Goal: Task Accomplishment & Management: Complete application form

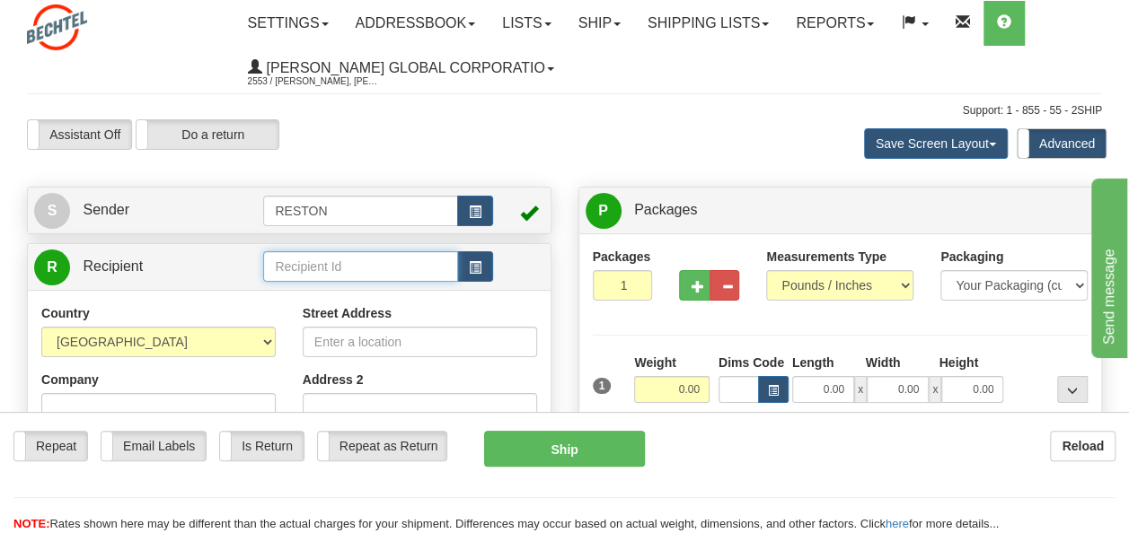
click at [339, 266] on input "text" at bounding box center [360, 266] width 194 height 31
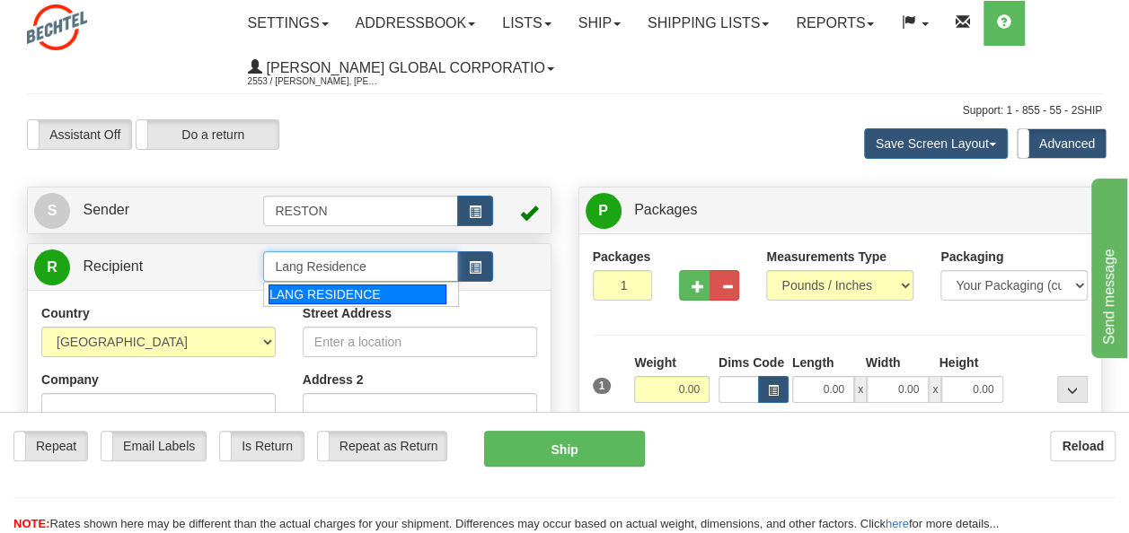
click at [346, 298] on div "LANG RESIDENCE" at bounding box center [357, 295] width 178 height 20
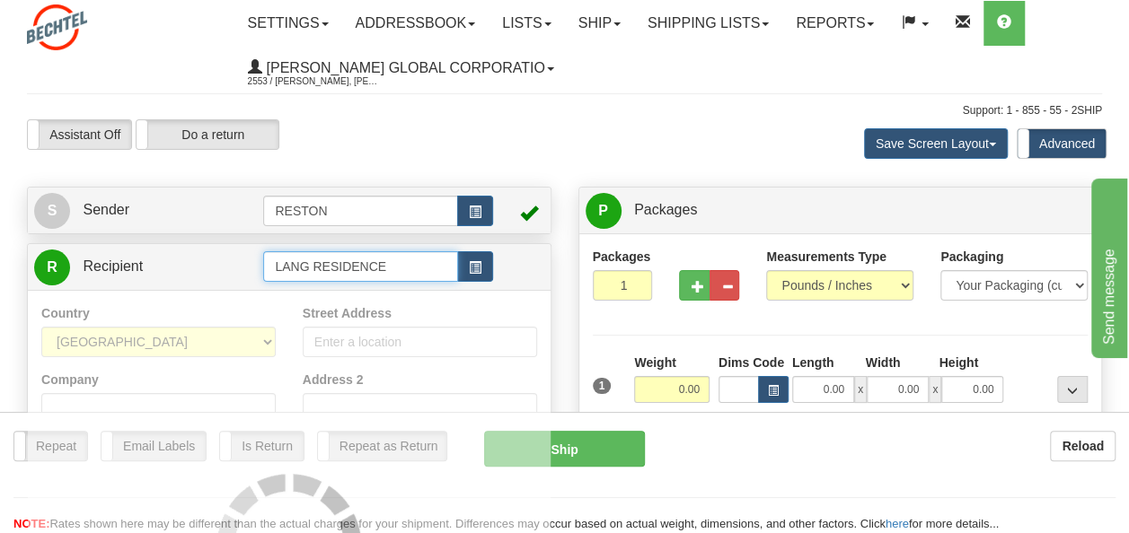
type input "LANG RESIDENCE"
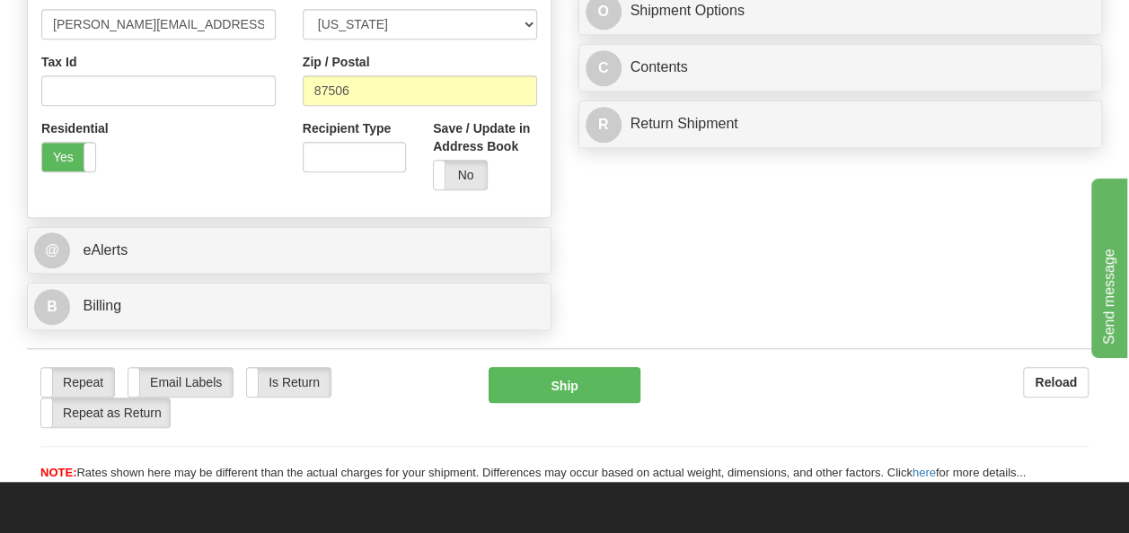
scroll to position [587, 0]
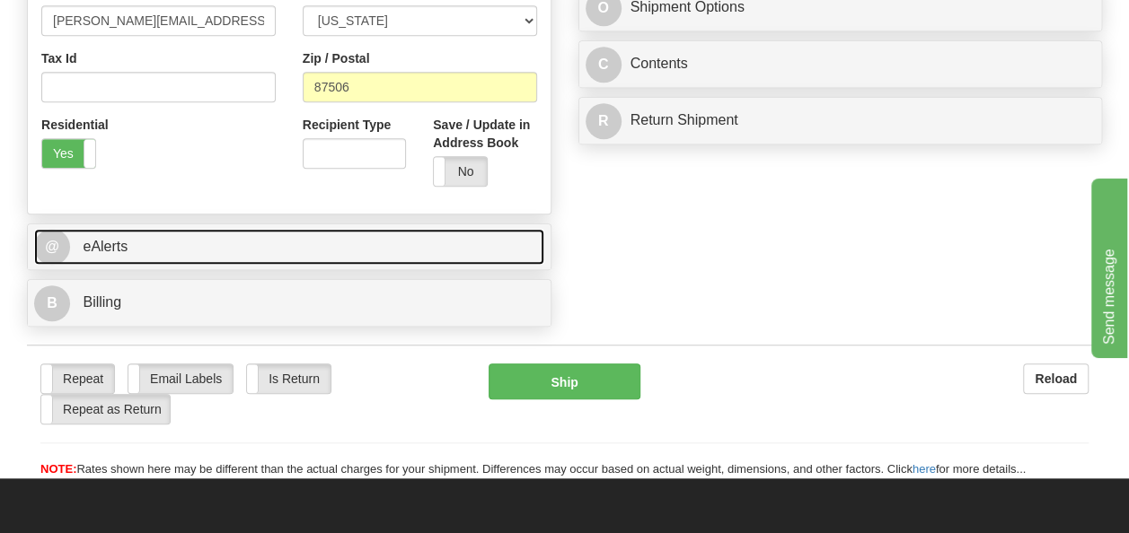
type input "0.00"
drag, startPoint x: 160, startPoint y: 251, endPoint x: 169, endPoint y: 250, distance: 9.0
click at [160, 250] on link "@ eAlerts" at bounding box center [289, 247] width 510 height 37
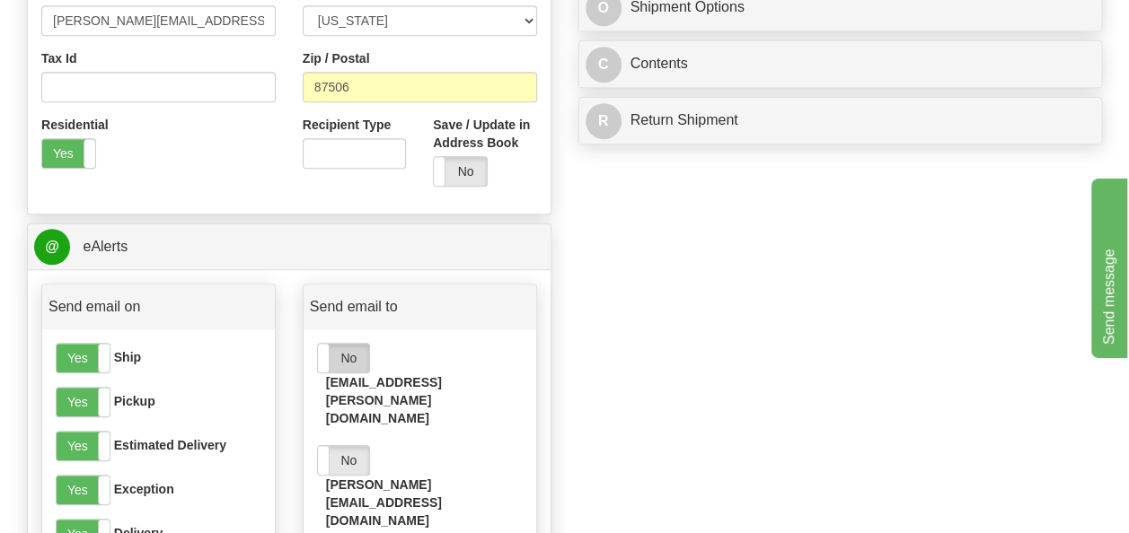
click at [347, 354] on label "No" at bounding box center [343, 358] width 51 height 29
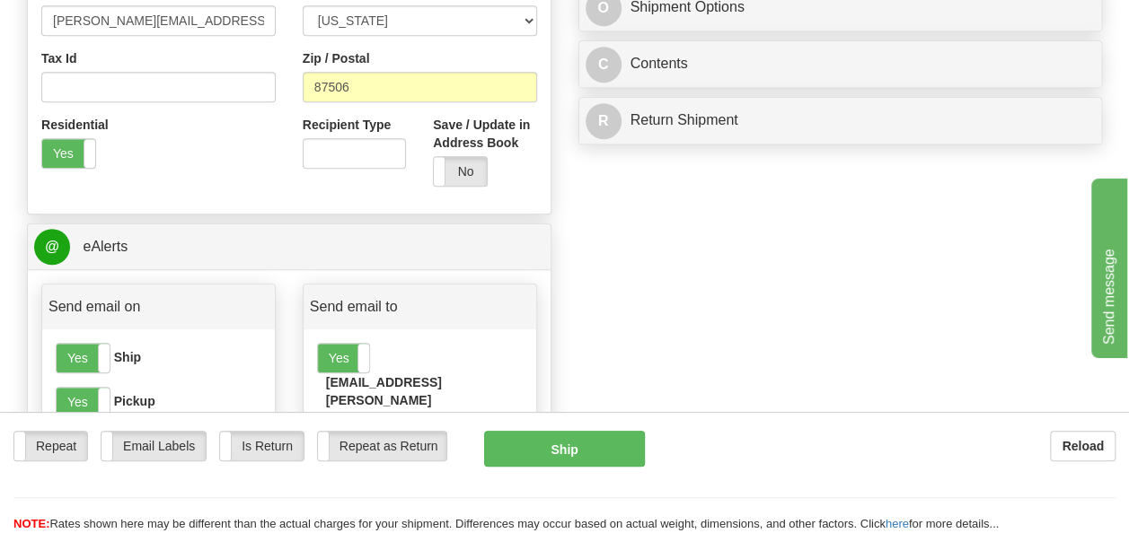
click at [349, 446] on label "No" at bounding box center [343, 460] width 51 height 29
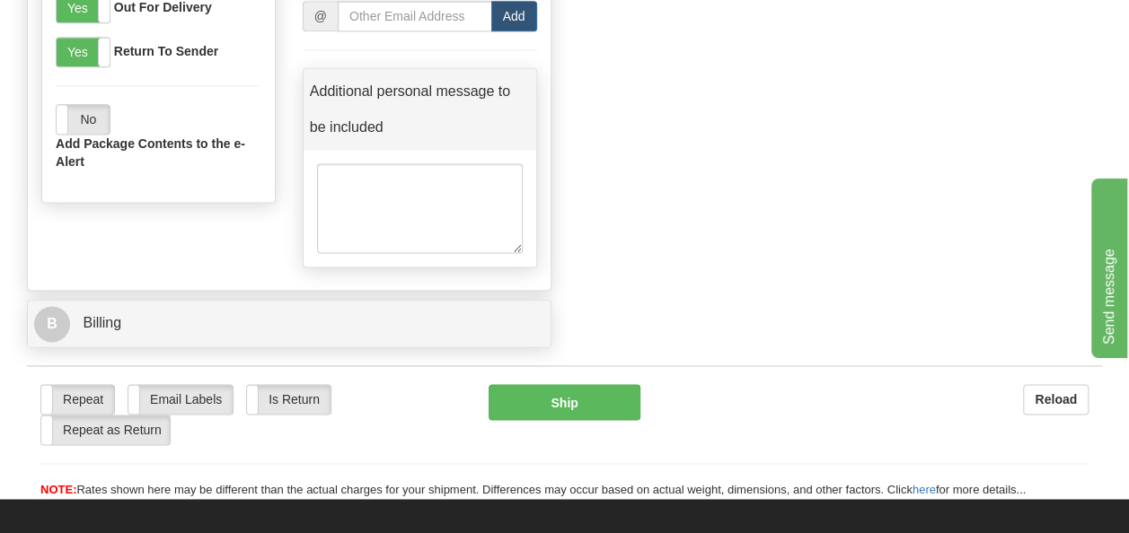
scroll to position [1160, 0]
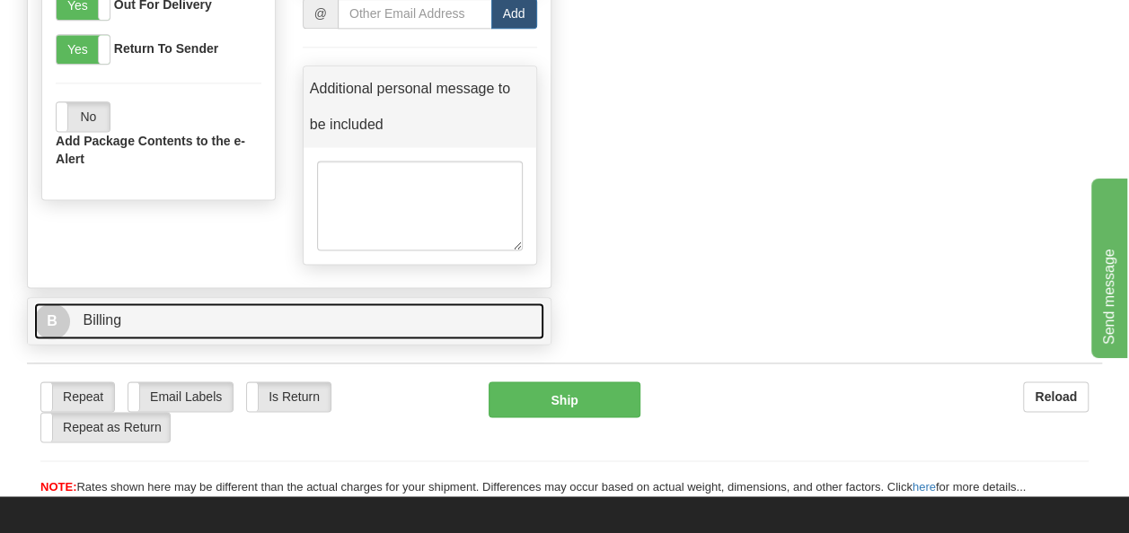
click at [106, 312] on span "Billing" at bounding box center [102, 319] width 39 height 15
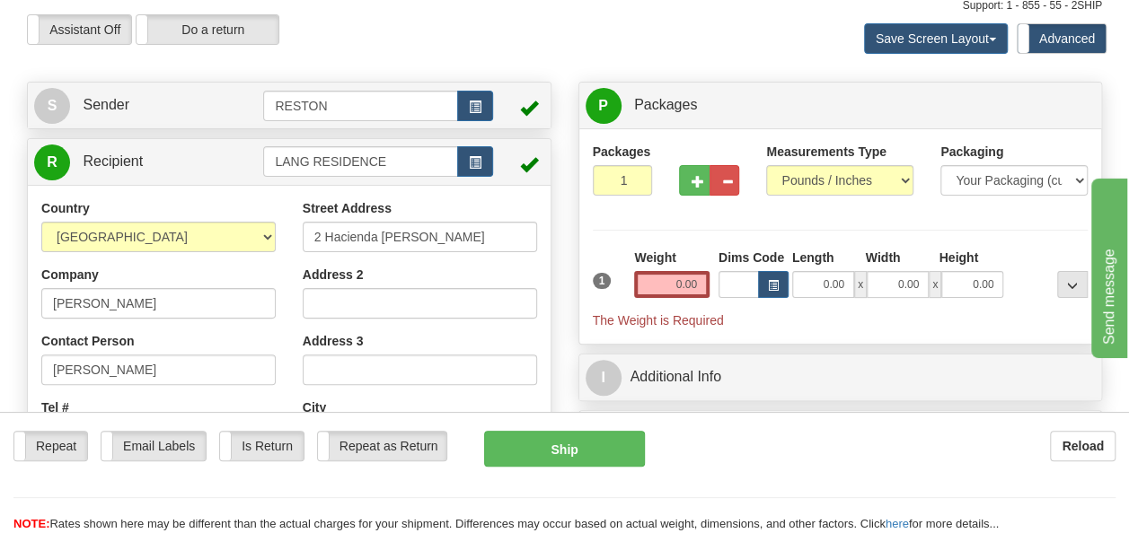
scroll to position [17, 0]
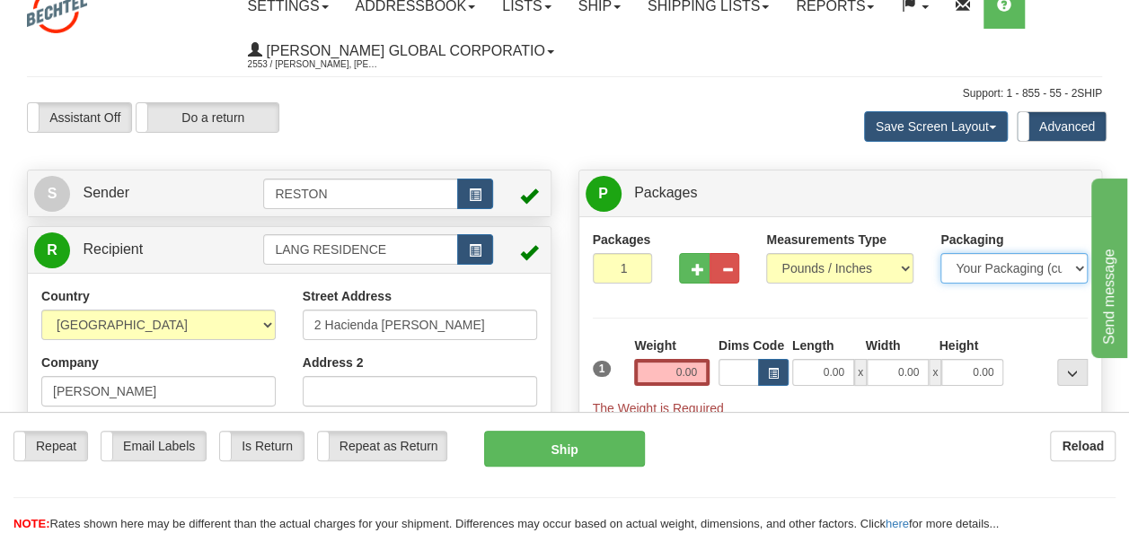
click at [964, 271] on select "Your Packaging (customer supplied) Envelope (carrier supplied) Pack (carrier su…" at bounding box center [1013, 268] width 147 height 31
select select "4"
click at [940, 253] on select "Your Packaging (customer supplied) Envelope (carrier supplied) Pack (carrier su…" at bounding box center [1013, 268] width 147 height 31
click at [681, 373] on input "0.00" at bounding box center [671, 372] width 75 height 27
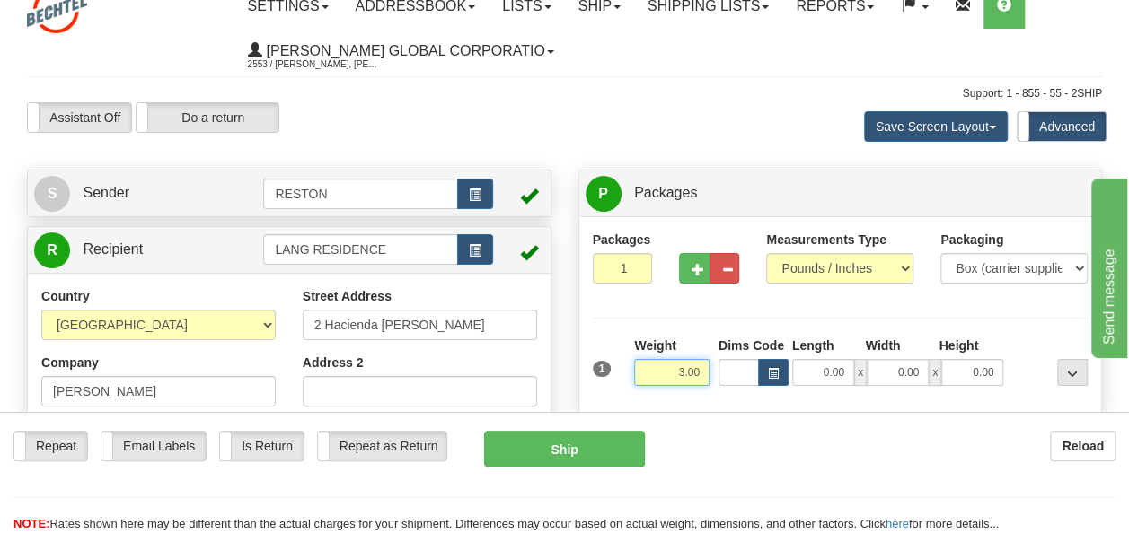
type input "3.00"
click at [829, 374] on input "0.00" at bounding box center [823, 372] width 62 height 27
type input "14.00"
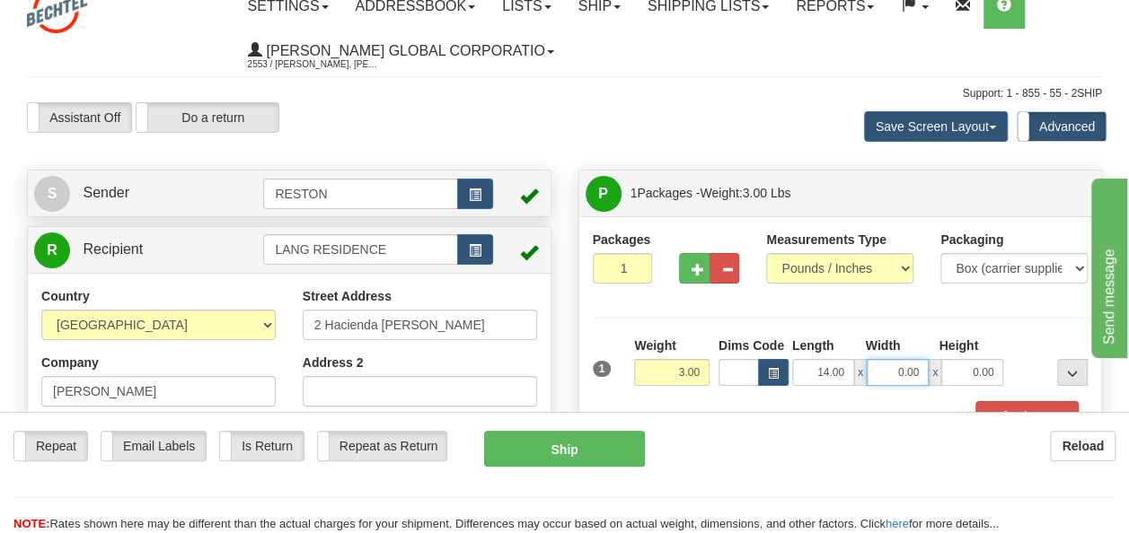
click at [902, 372] on input "0.00" at bounding box center [897, 372] width 62 height 27
type input "12.00"
click at [982, 327] on div "Packages 1 1 Measurements Type" at bounding box center [841, 331] width 496 height 201
click at [978, 370] on input "0.00" at bounding box center [972, 372] width 62 height 27
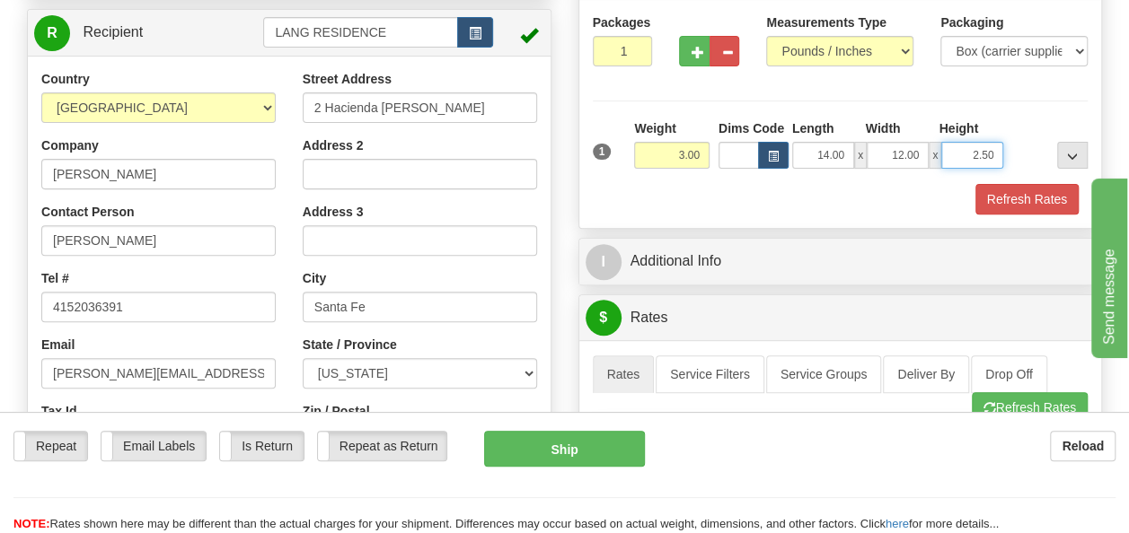
scroll to position [266, 0]
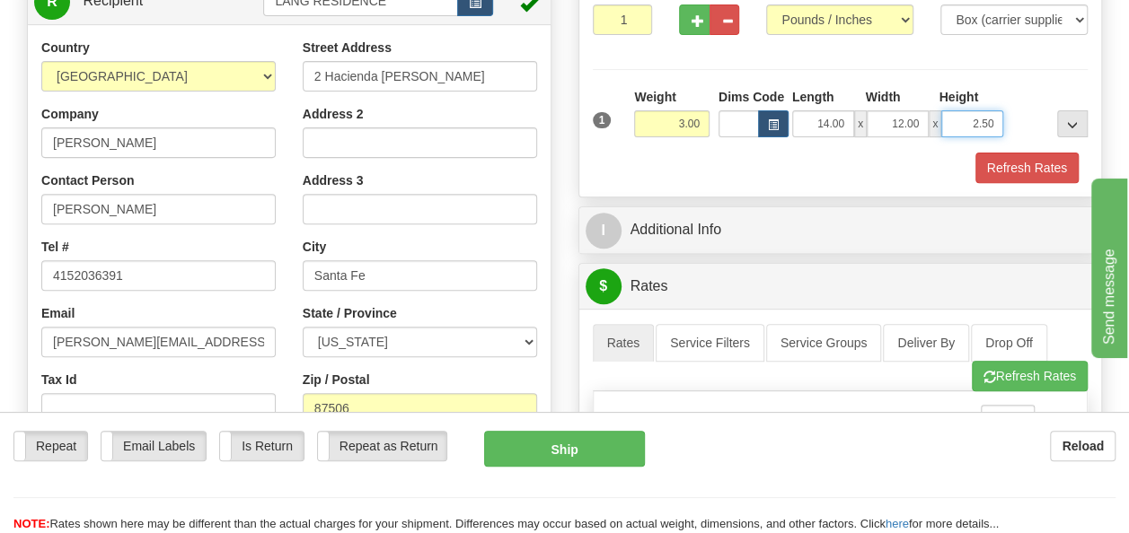
type input "2.50"
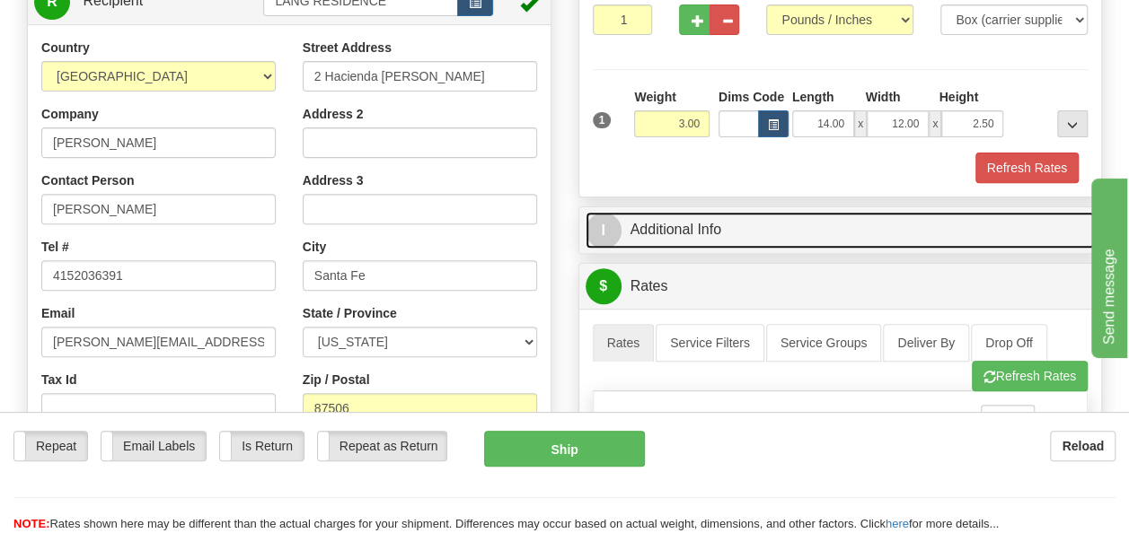
click at [734, 230] on link "I Additional Info" at bounding box center [840, 230] width 510 height 37
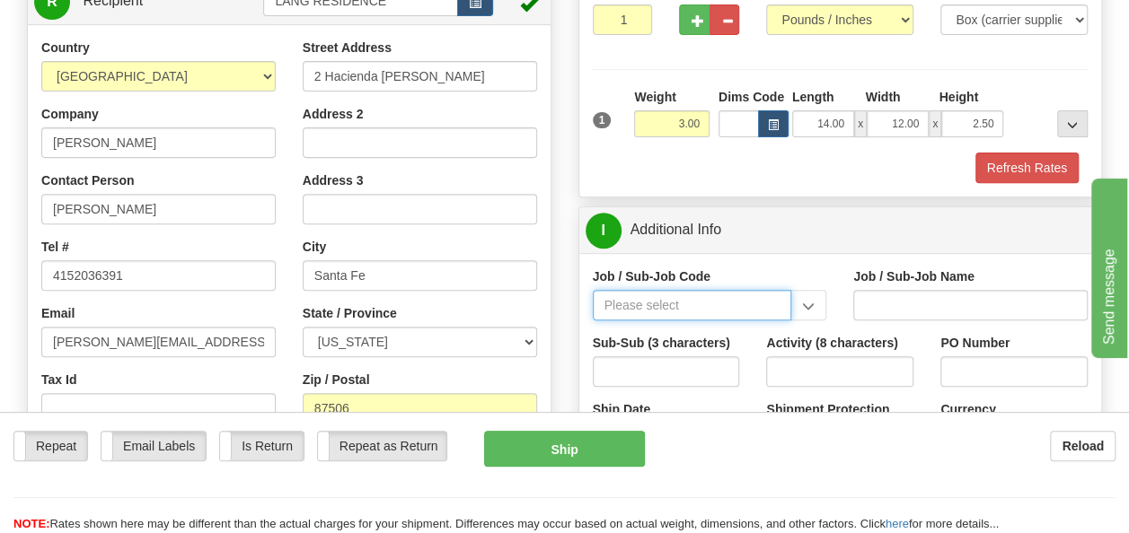
click at [675, 300] on input "Job / Sub-Job Code" at bounding box center [692, 305] width 199 height 31
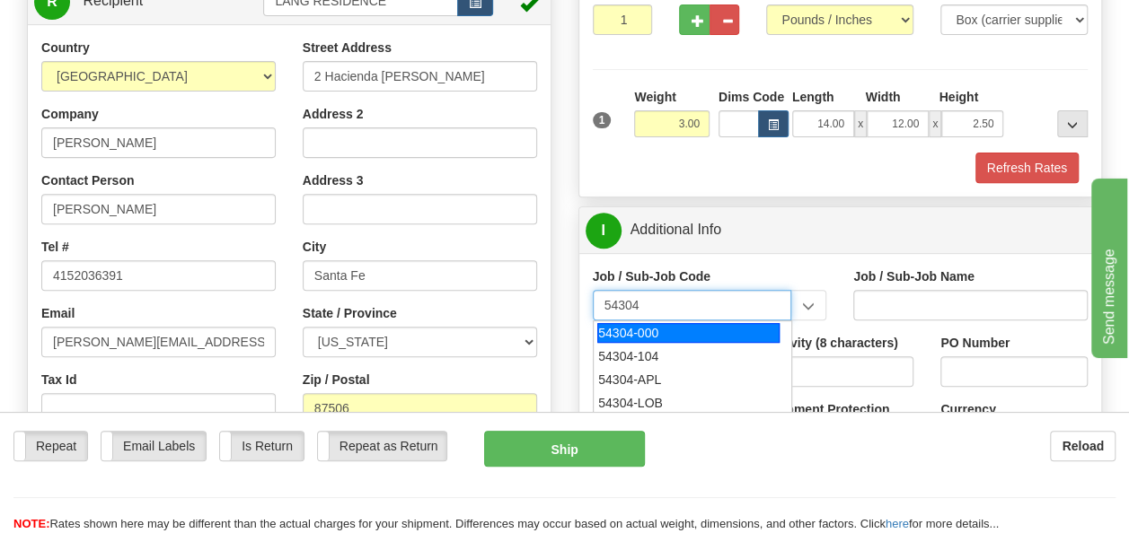
click at [642, 332] on div "54304-000" at bounding box center [688, 333] width 182 height 20
type input "54304-000"
type input "CORPORATE CITIZENSHIP - PUBLIC AFFAIRS & CONTRIBUT"
type input "54304-000"
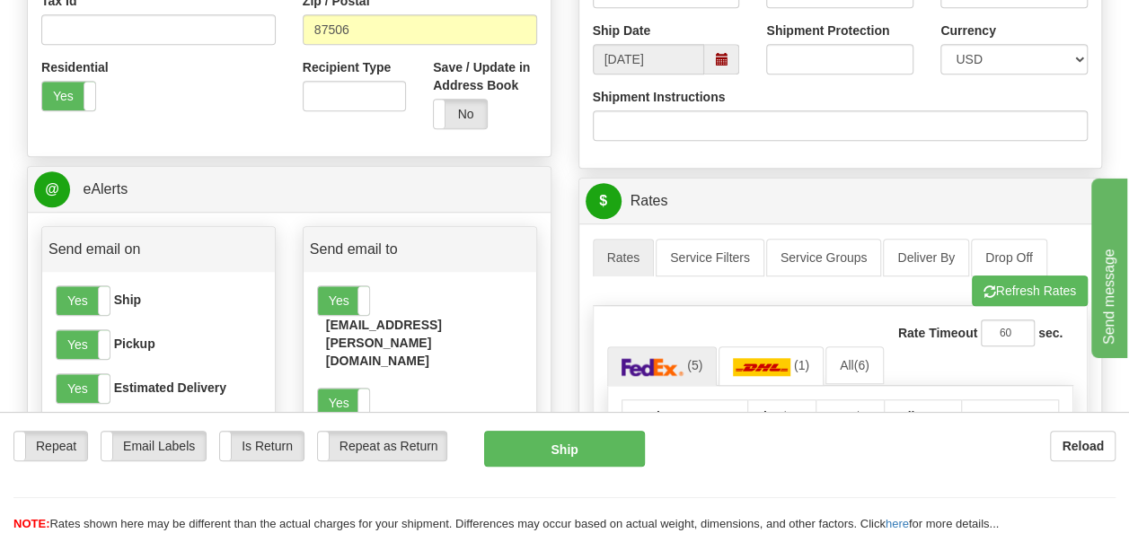
scroll to position [650, 0]
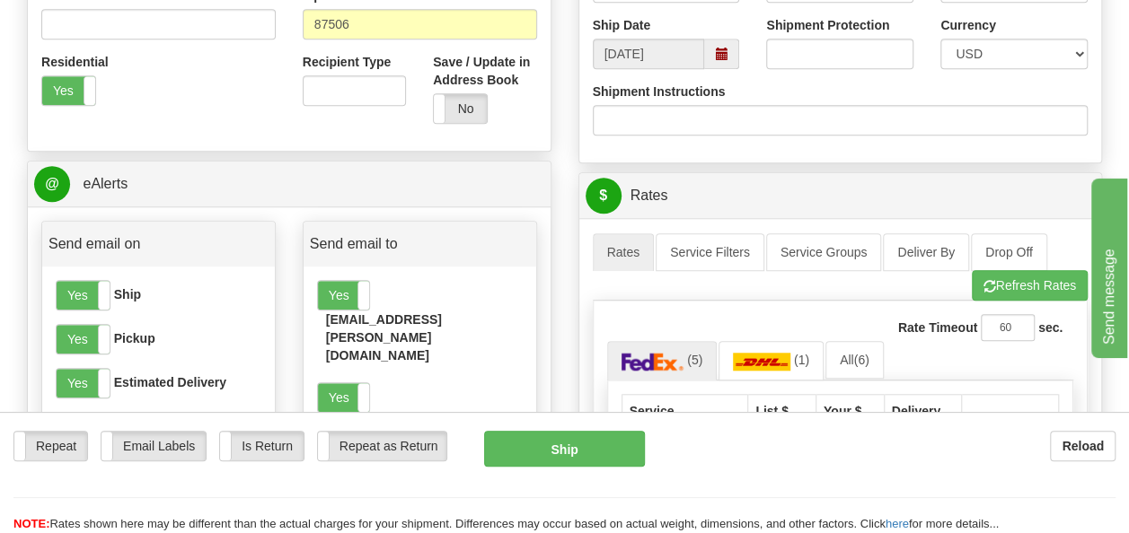
click at [716, 50] on span at bounding box center [721, 54] width 13 height 13
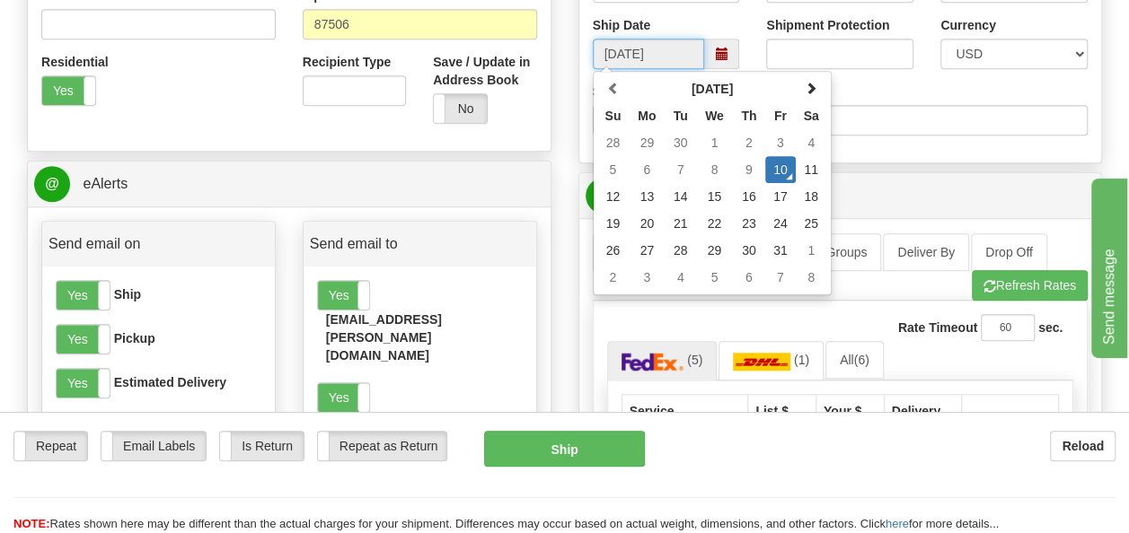
click at [643, 195] on td "13" at bounding box center [647, 196] width 36 height 27
type input "[DATE]"
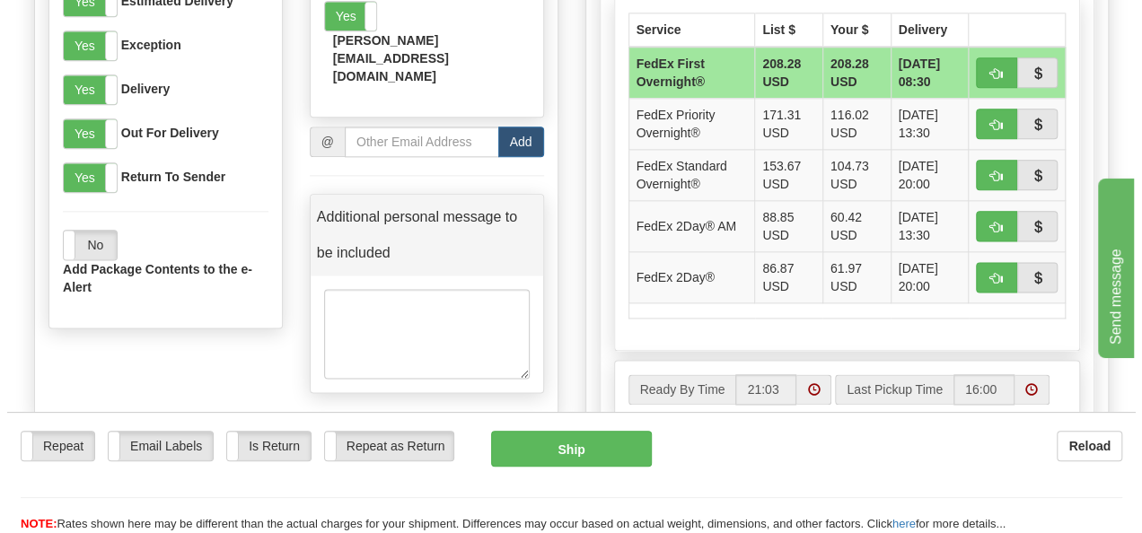
scroll to position [1068, 0]
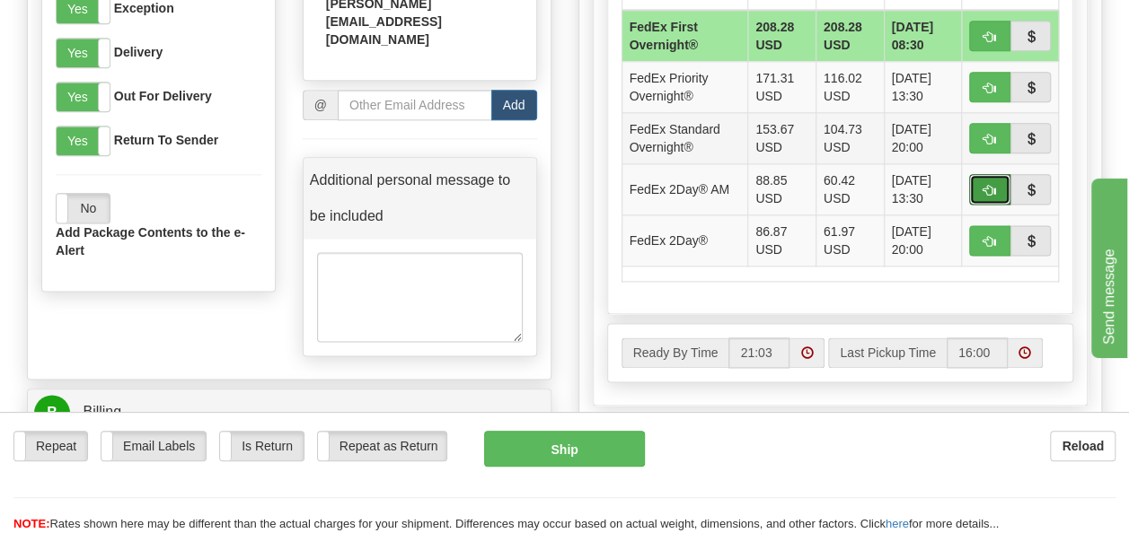
click at [991, 185] on span "button" at bounding box center [989, 191] width 13 height 12
type input "49"
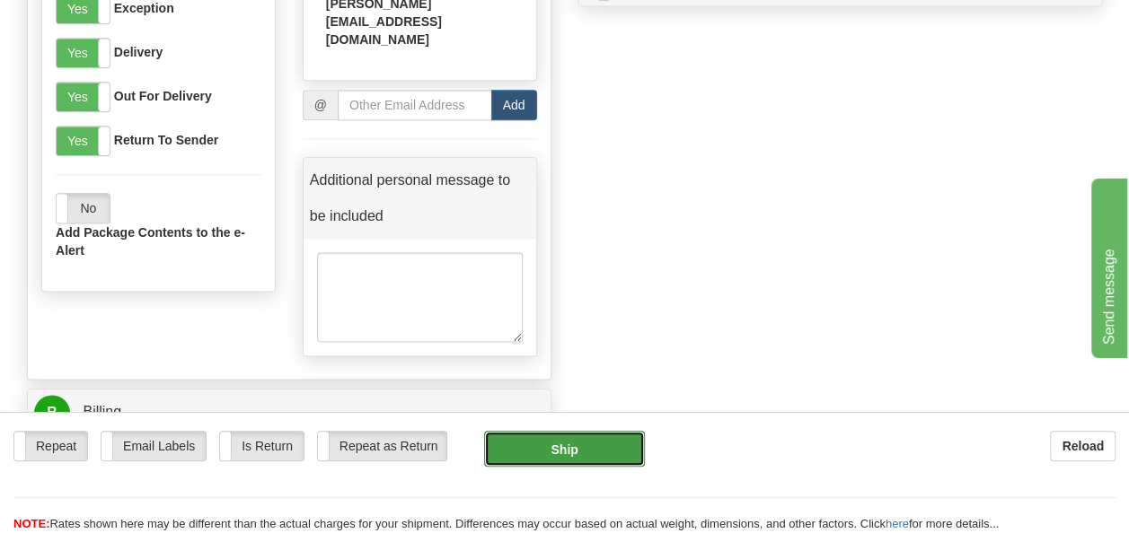
click at [576, 453] on button "Ship" at bounding box center [565, 449] width 162 height 36
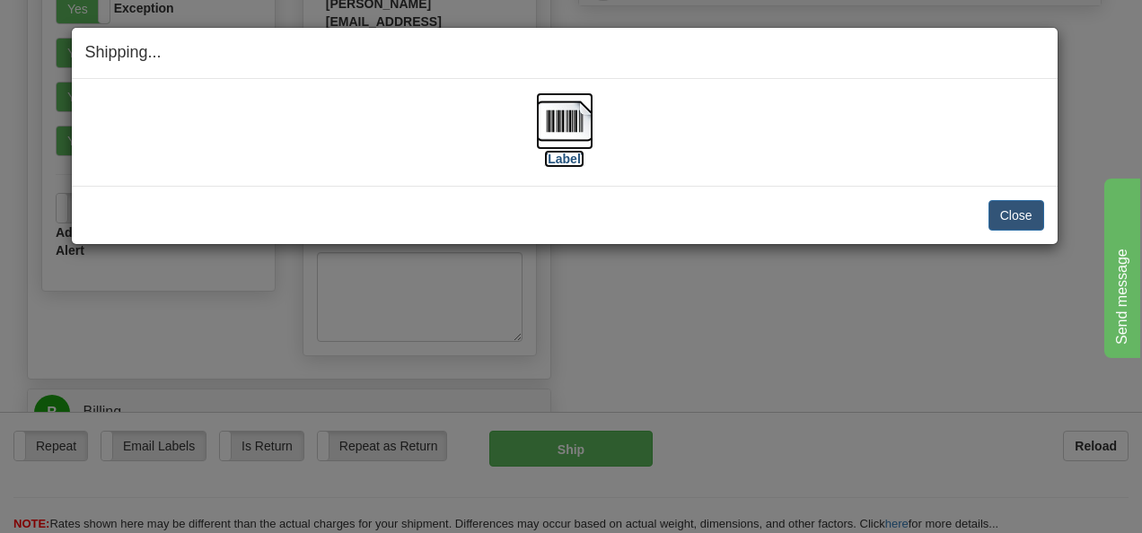
click at [557, 162] on label "[Label]" at bounding box center [564, 159] width 41 height 18
